Goal: Transaction & Acquisition: Obtain resource

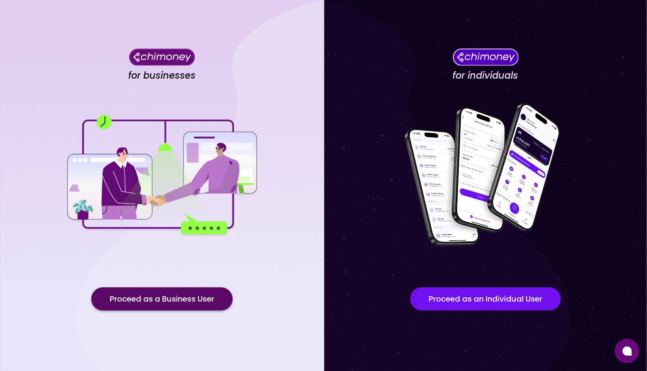
click at [161, 293] on button "Proceed as a Business User" at bounding box center [161, 298] width 141 height 23
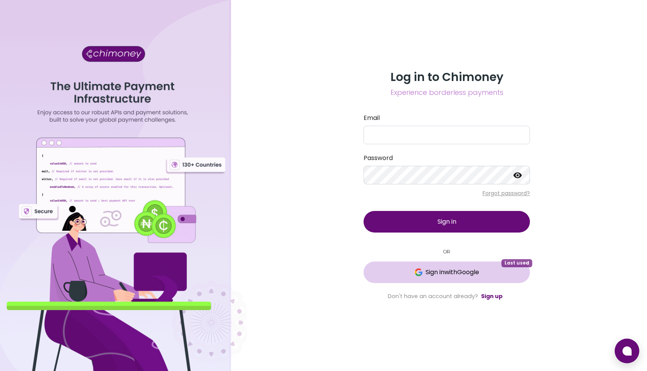
click at [439, 269] on span "Sign in with Google" at bounding box center [453, 271] width 54 height 9
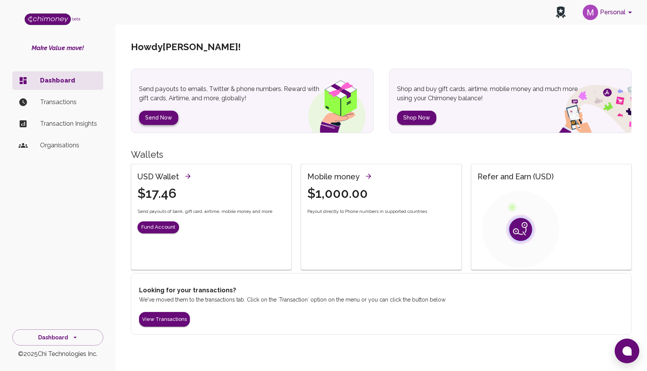
click at [156, 117] on button "Send Now" at bounding box center [158, 118] width 39 height 14
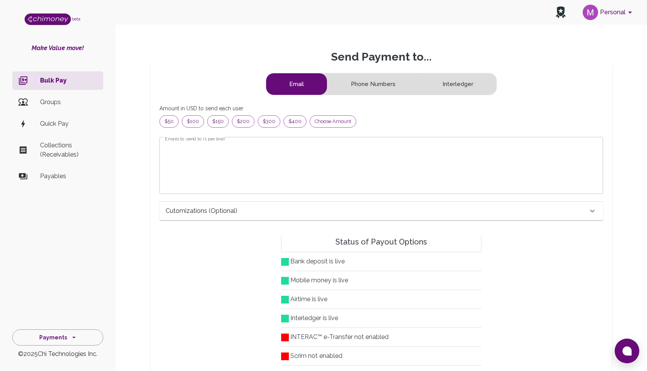
scroll to position [99, 431]
click at [317, 122] on span "Choose amount" at bounding box center [333, 121] width 46 height 8
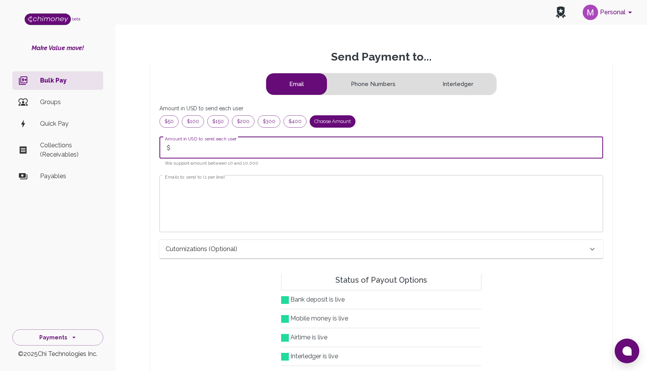
click at [234, 152] on input "Amount in USD to send each user" at bounding box center [390, 148] width 428 height 22
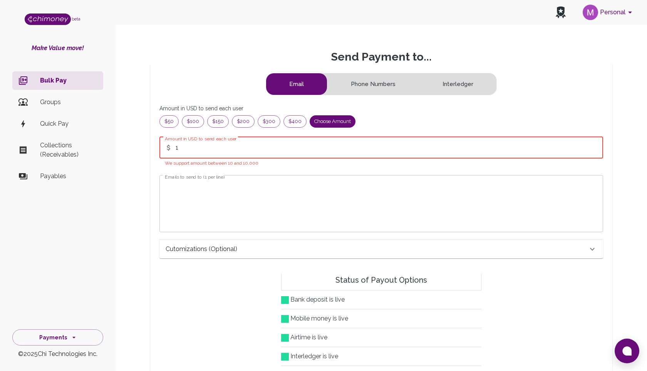
type input "1"
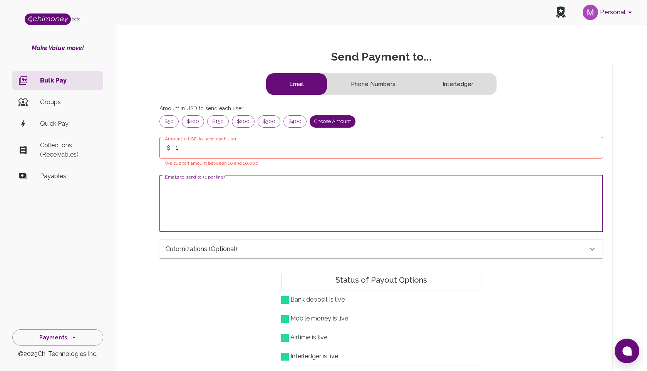
click at [186, 196] on textarea "Emails to send to (1 per line)" at bounding box center [381, 203] width 433 height 44
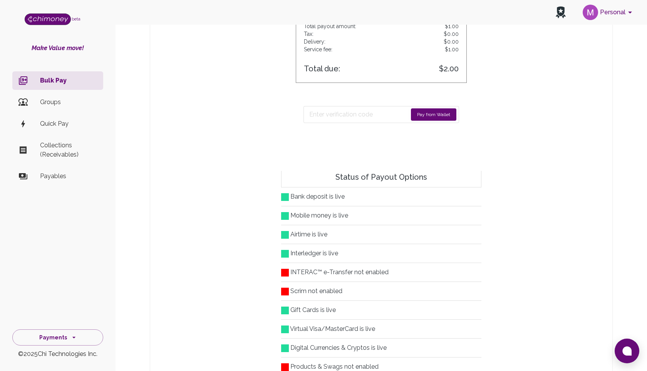
scroll to position [327, 0]
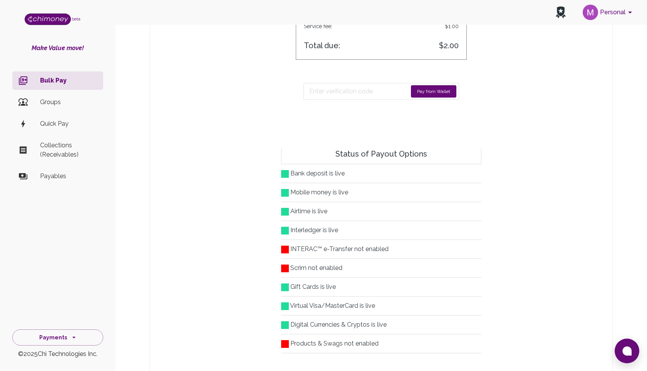
type textarea "mahfuz@chimoney.io"
click at [425, 91] on button "Pay from Wallet" at bounding box center [433, 91] width 45 height 12
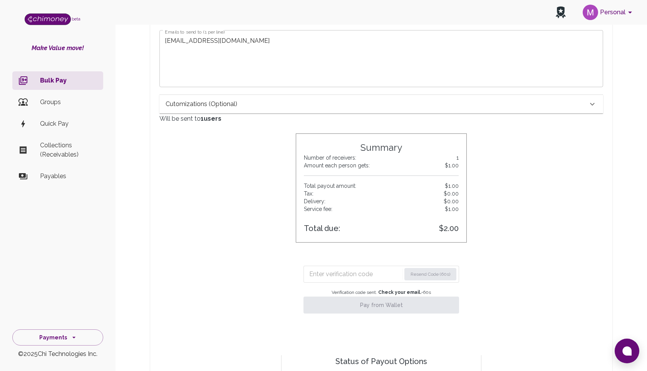
scroll to position [146, 0]
click at [361, 272] on input "Enter verification code" at bounding box center [355, 273] width 93 height 12
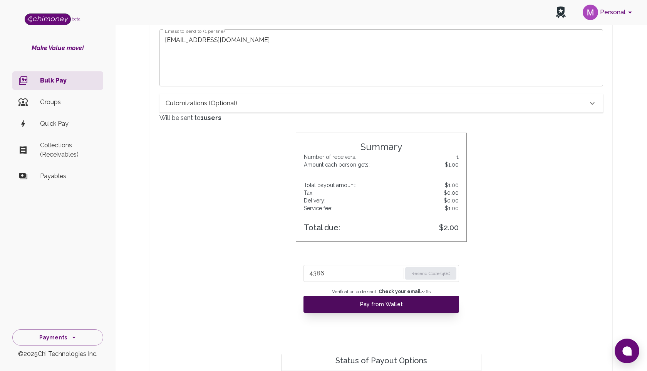
type input "4386"
click at [414, 307] on button "Pay from Wallet" at bounding box center [382, 303] width 156 height 17
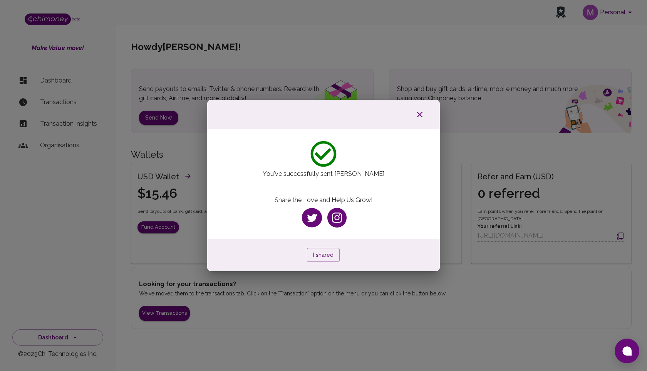
click at [423, 114] on icon "button" at bounding box center [419, 114] width 9 height 9
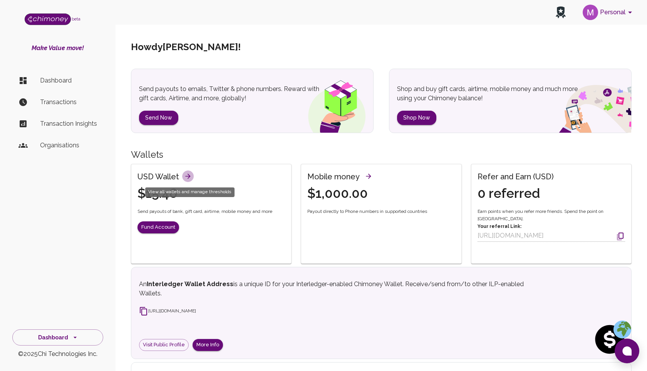
click at [187, 174] on icon "View all wallets and manage thresholds" at bounding box center [188, 176] width 8 height 8
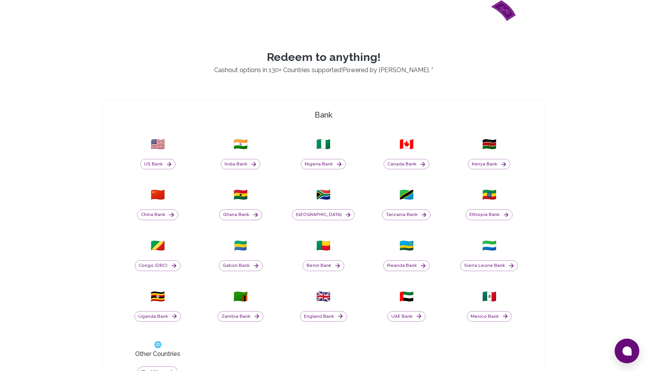
scroll to position [236, 0]
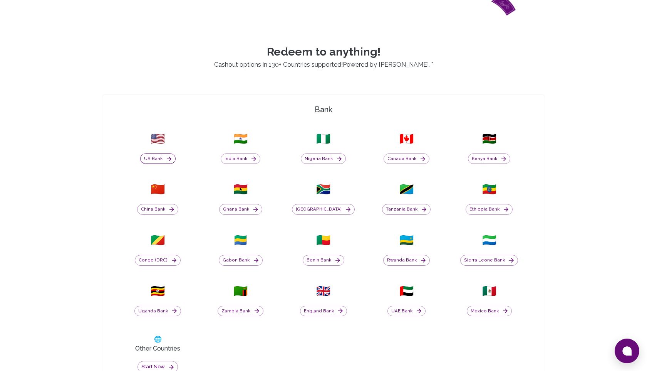
click at [162, 156] on button "US Bank" at bounding box center [157, 158] width 35 height 11
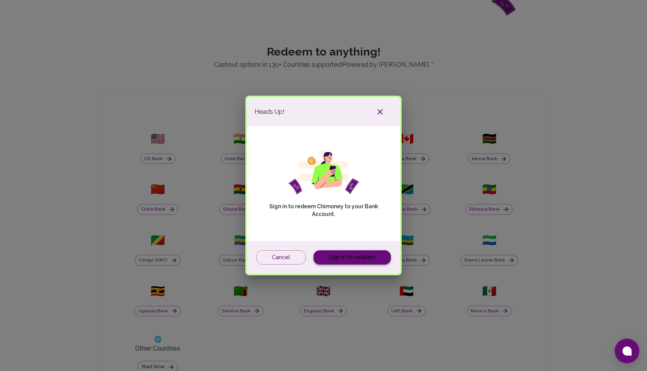
click at [344, 261] on link "Sign in to redeem" at bounding box center [352, 257] width 77 height 14
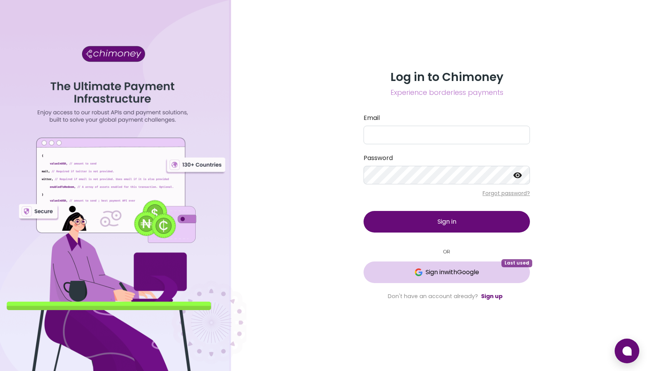
click at [445, 280] on button "Sign in with Google Last used" at bounding box center [447, 272] width 166 height 22
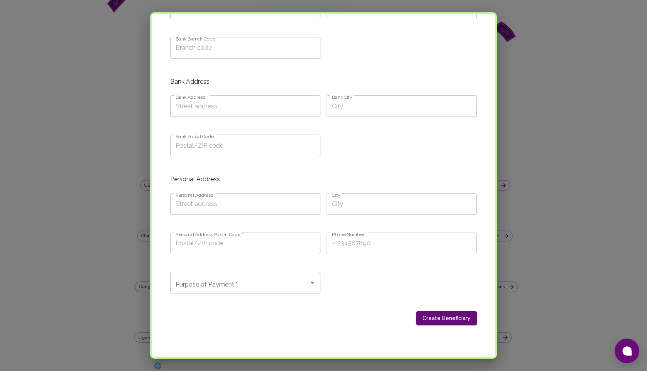
scroll to position [374, 0]
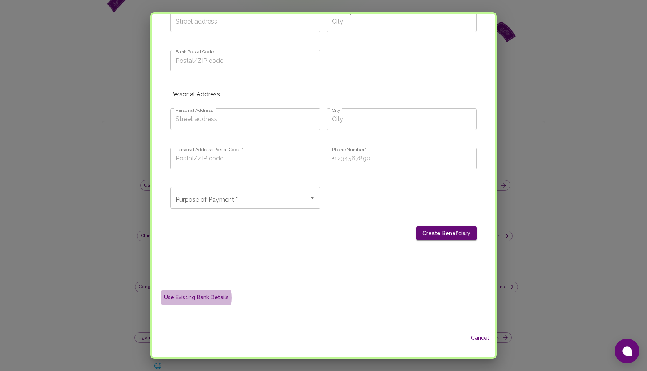
click at [192, 297] on button "Use Existing Bank Details" at bounding box center [196, 297] width 71 height 14
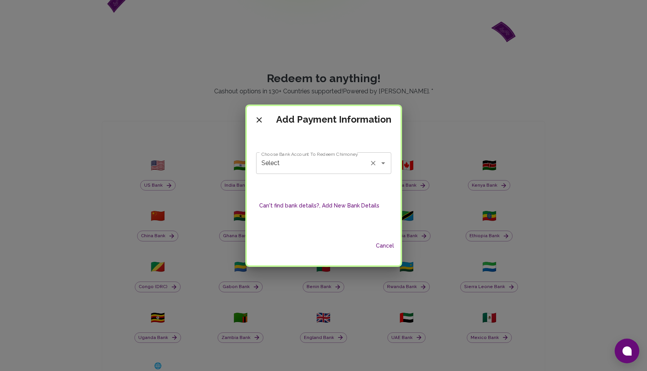
click at [312, 164] on input "Select" at bounding box center [313, 163] width 107 height 15
click at [372, 164] on icon "Clear" at bounding box center [373, 163] width 8 height 8
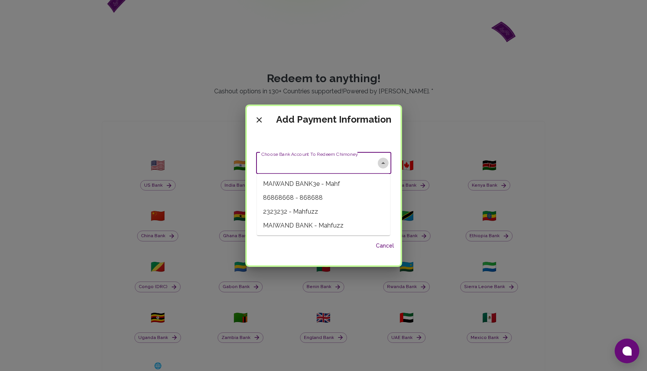
click at [385, 164] on icon "Close" at bounding box center [383, 162] width 9 height 9
click at [384, 164] on icon "Open" at bounding box center [383, 162] width 9 height 9
click at [335, 225] on span "MAIWAND BANK - Mahfuzz" at bounding box center [323, 225] width 133 height 14
type input "MAIWAND BANK - Mahfuzz"
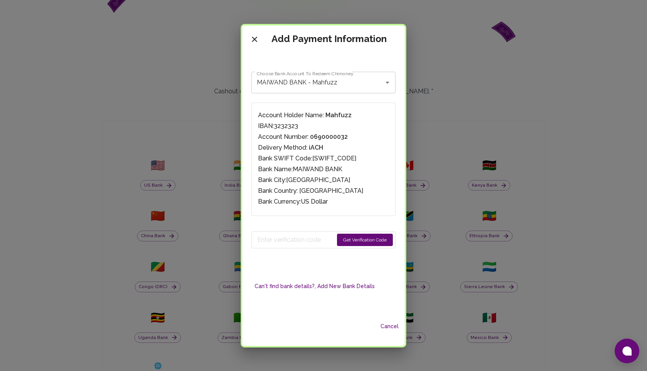
click at [350, 237] on button "Get Verification Code" at bounding box center [365, 239] width 56 height 12
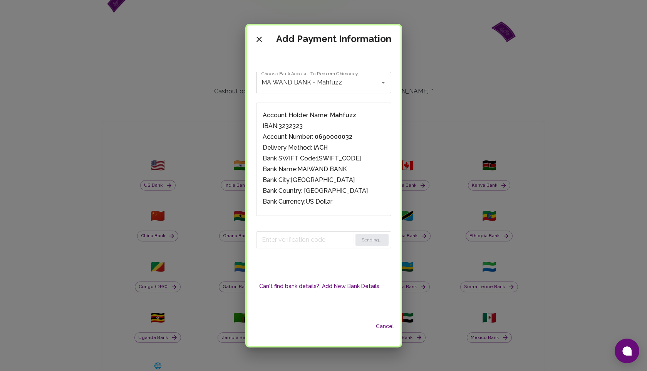
click at [261, 40] on icon "close" at bounding box center [259, 39] width 5 height 5
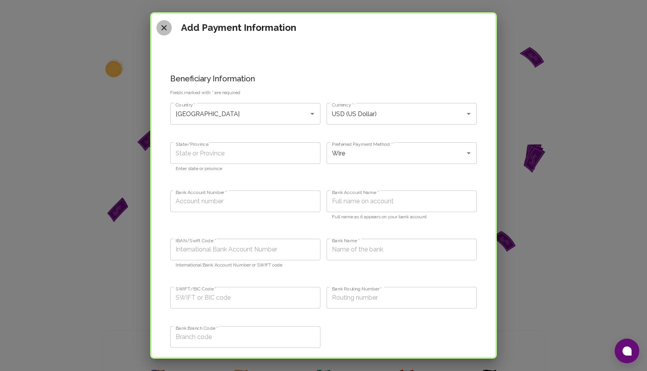
click at [163, 27] on icon "close" at bounding box center [163, 27] width 9 height 9
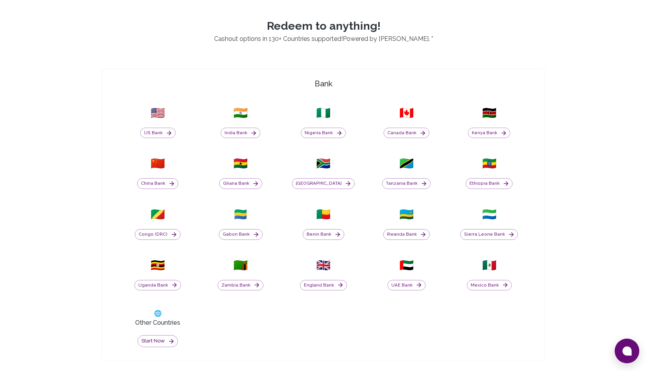
scroll to position [283, 0]
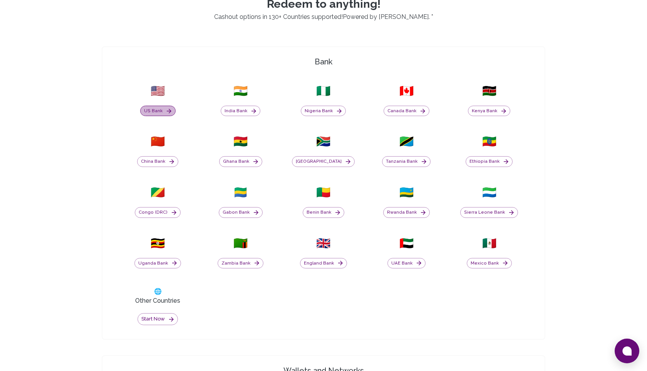
click at [159, 112] on button "US Bank" at bounding box center [157, 111] width 35 height 11
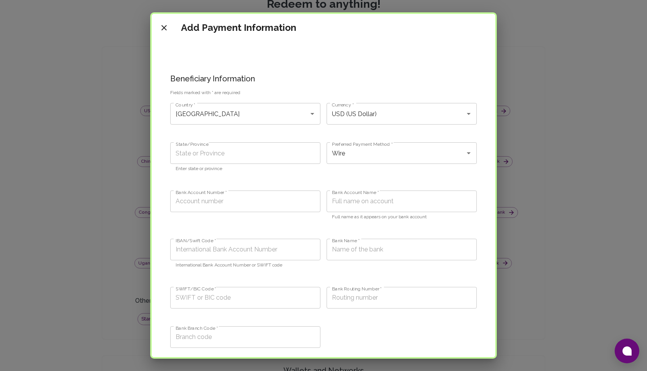
scroll to position [374, 0]
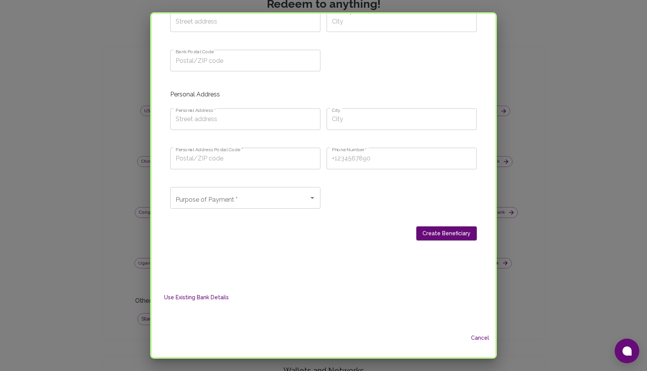
click at [203, 301] on button "Use Existing Bank Details" at bounding box center [196, 297] width 71 height 14
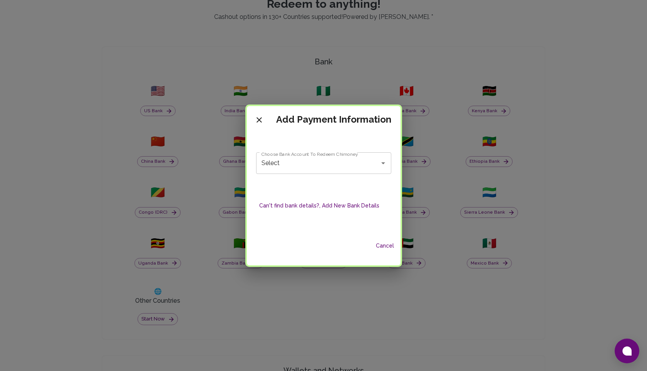
scroll to position [0, 0]
click at [379, 161] on icon "Open" at bounding box center [383, 162] width 9 height 9
click at [372, 161] on icon "Clear" at bounding box center [373, 163] width 8 height 8
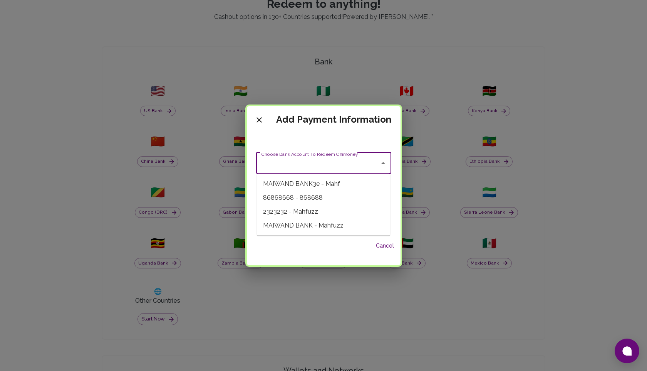
click at [351, 225] on span "MAIWAND BANK - Mahfuzz" at bounding box center [323, 225] width 133 height 14
type input "MAIWAND BANK - Mahfuzz"
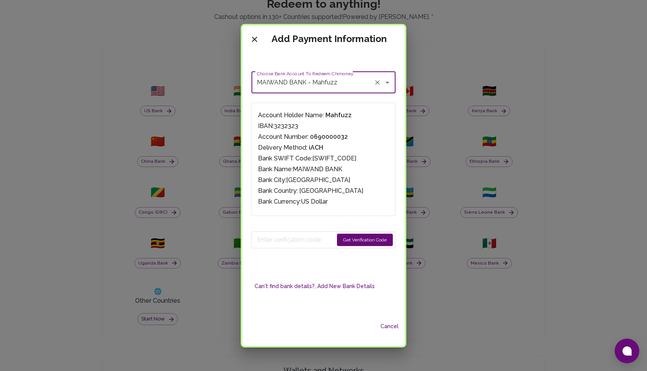
click at [344, 241] on button "Get Verification Code" at bounding box center [365, 239] width 56 height 12
